Goal: Check status

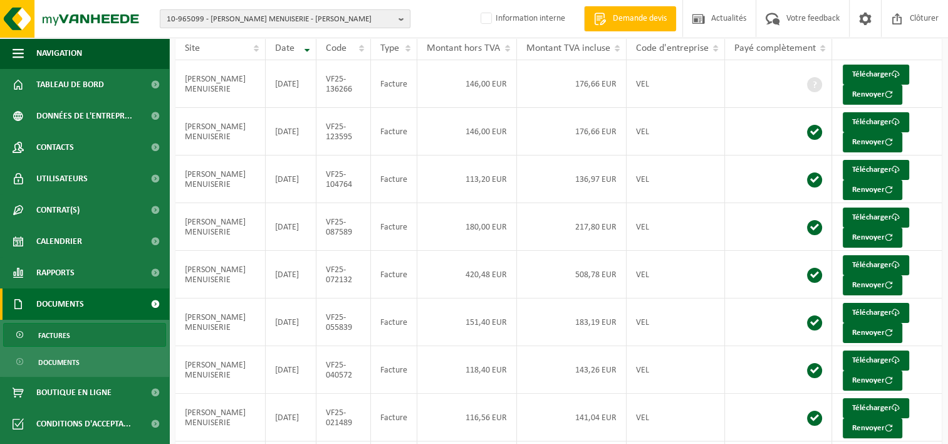
click at [239, 18] on span "10-965099 - [PERSON_NAME] MENUISERIE - [PERSON_NAME]" at bounding box center [280, 19] width 227 height 19
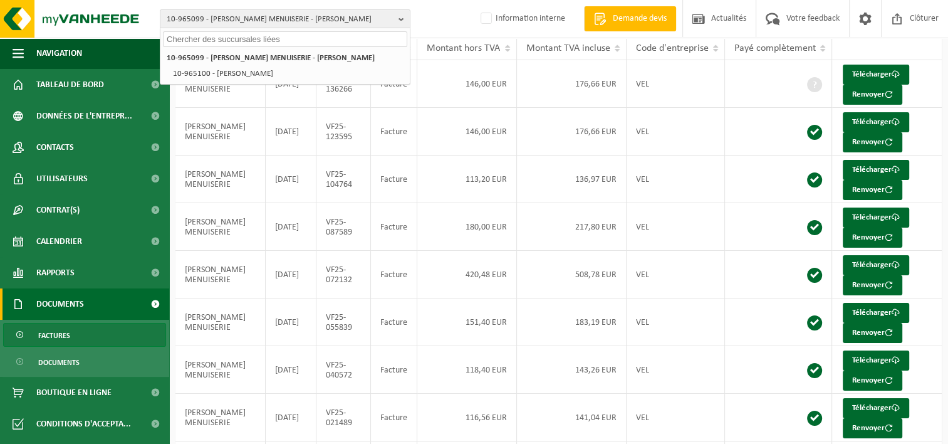
click at [264, 43] on input "text" at bounding box center [285, 39] width 244 height 16
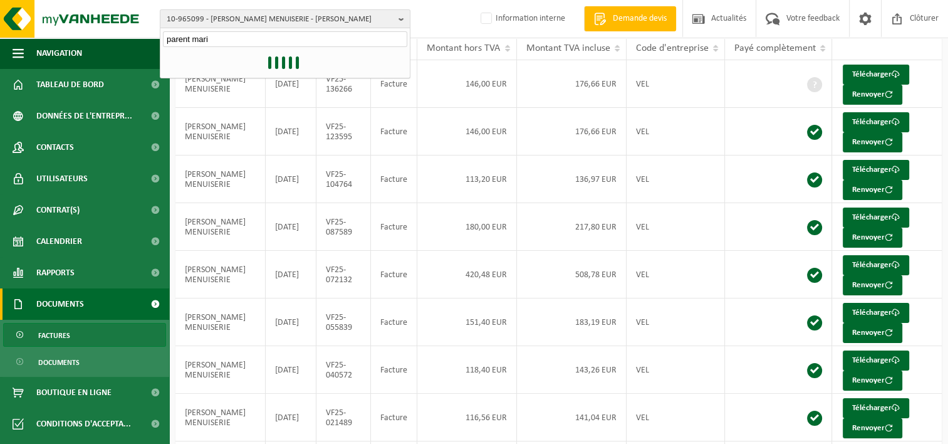
type input "parent [PERSON_NAME]"
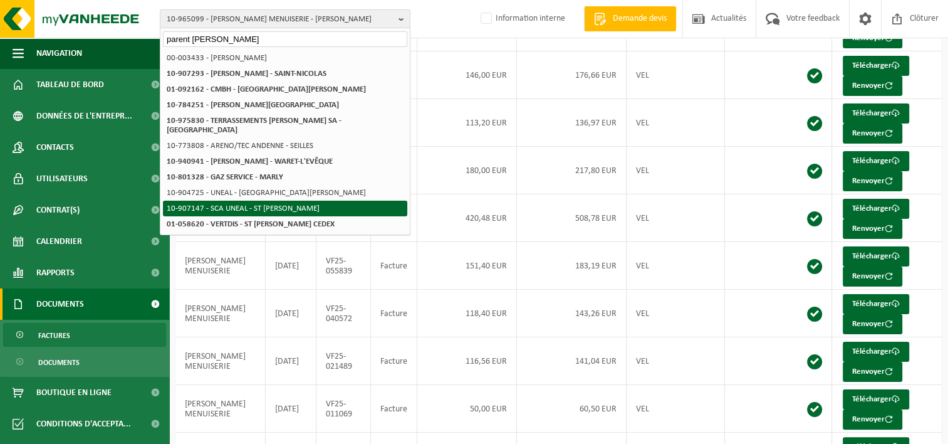
scroll to position [260, 0]
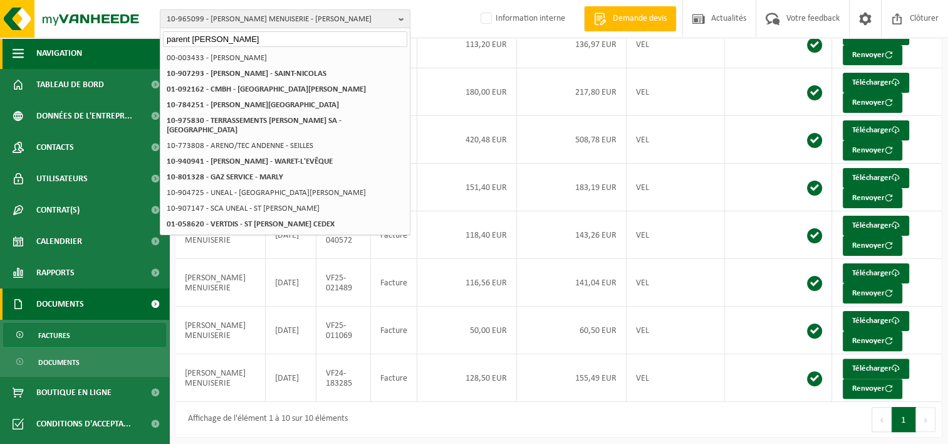
drag, startPoint x: 222, startPoint y: 42, endPoint x: 145, endPoint y: 40, distance: 77.1
click at [145, 40] on div "10-965099 - [PERSON_NAME] MENUISERIE - [PERSON_NAME]-HAILLOT parent [PERSON_NAM…" at bounding box center [474, 95] width 948 height 710
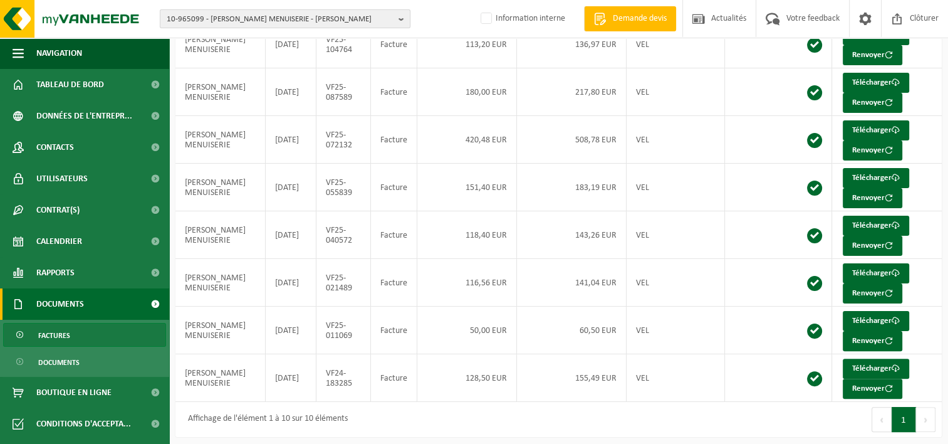
click at [179, 18] on span "10-965099 - [PERSON_NAME] MENUISERIE - [PERSON_NAME]" at bounding box center [280, 19] width 227 height 19
click at [222, 39] on input "[PERSON_NAME]" at bounding box center [285, 39] width 244 height 16
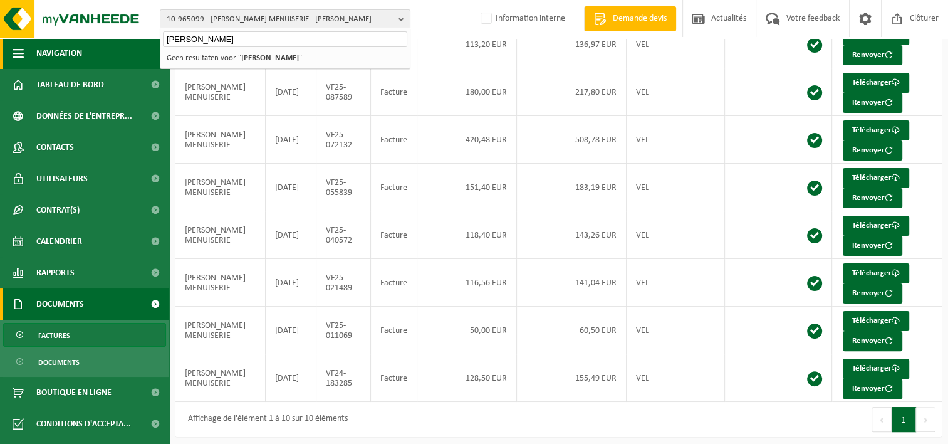
drag, startPoint x: 224, startPoint y: 39, endPoint x: 153, endPoint y: 39, distance: 71.5
click at [153, 39] on div "10-965099 - [PERSON_NAME] MENUISERIE - [PERSON_NAME]-HAILLOT [PERSON_NAME] 10-9…" at bounding box center [474, 95] width 948 height 710
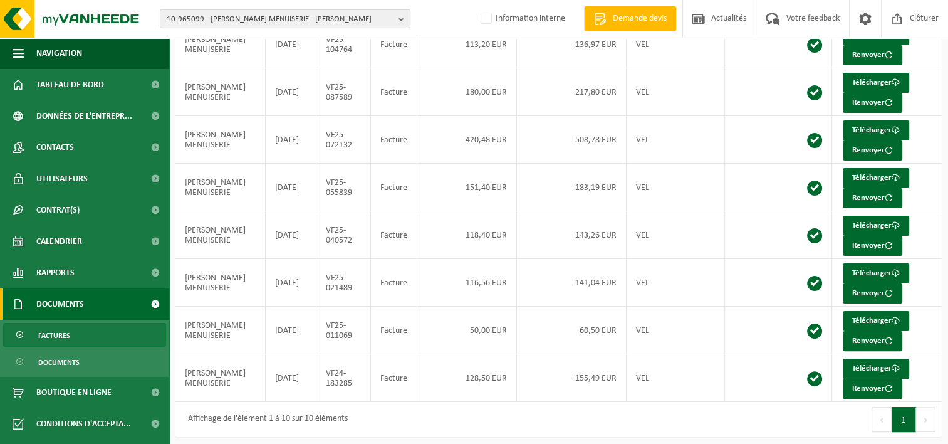
click at [203, 23] on span "10-965099 - [PERSON_NAME] MENUISERIE - [PERSON_NAME]" at bounding box center [280, 19] width 227 height 19
paste input "10-824850"
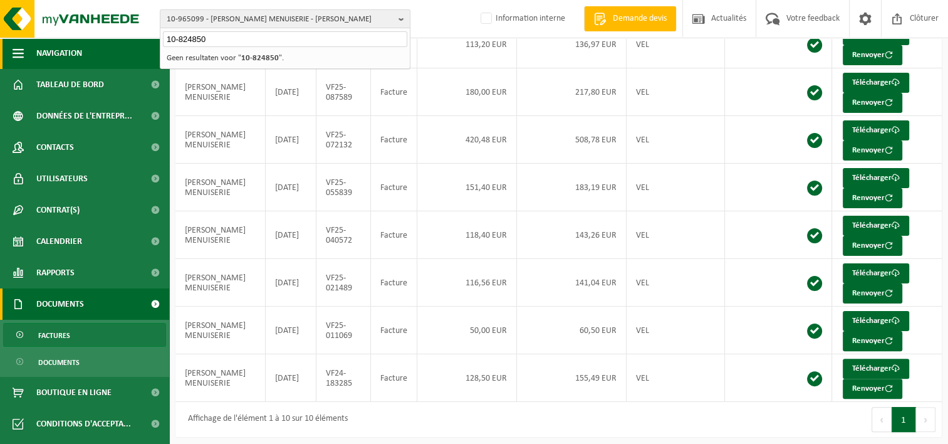
type input "10-824850"
click at [456, 15] on div "10-965099 - [PERSON_NAME] MENUISERIE - [PERSON_NAME]-HAILLOT 10-824850 10-96509…" at bounding box center [474, 19] width 948 height 38
